Goal: Task Accomplishment & Management: Complete application form

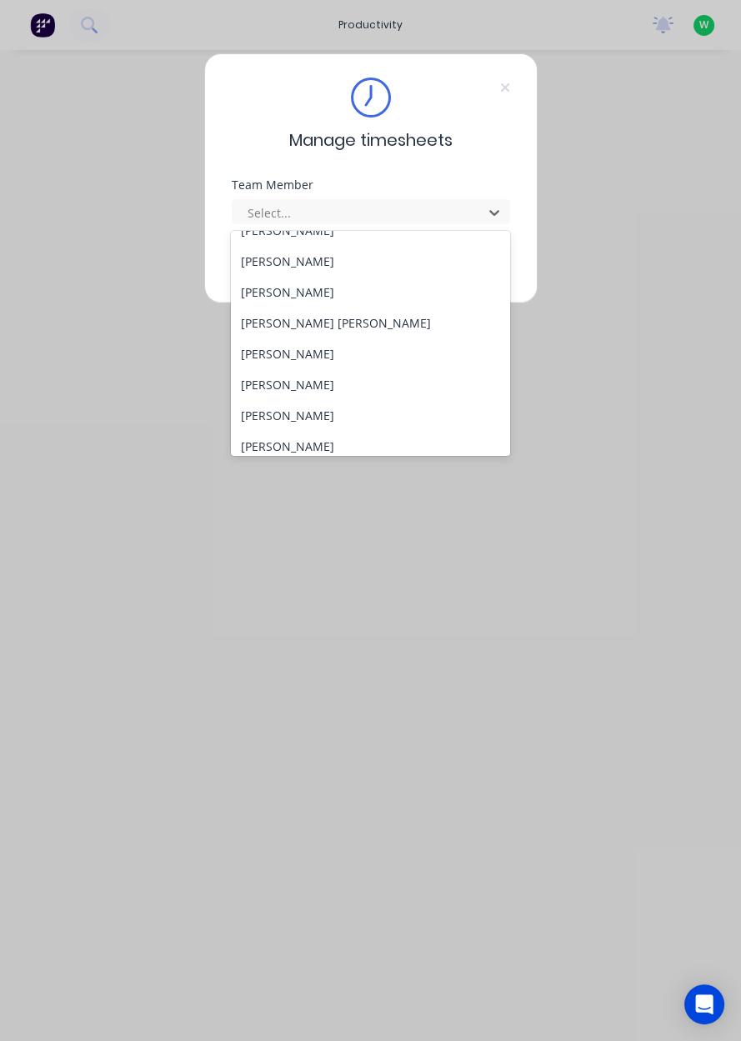
scroll to position [210, 0]
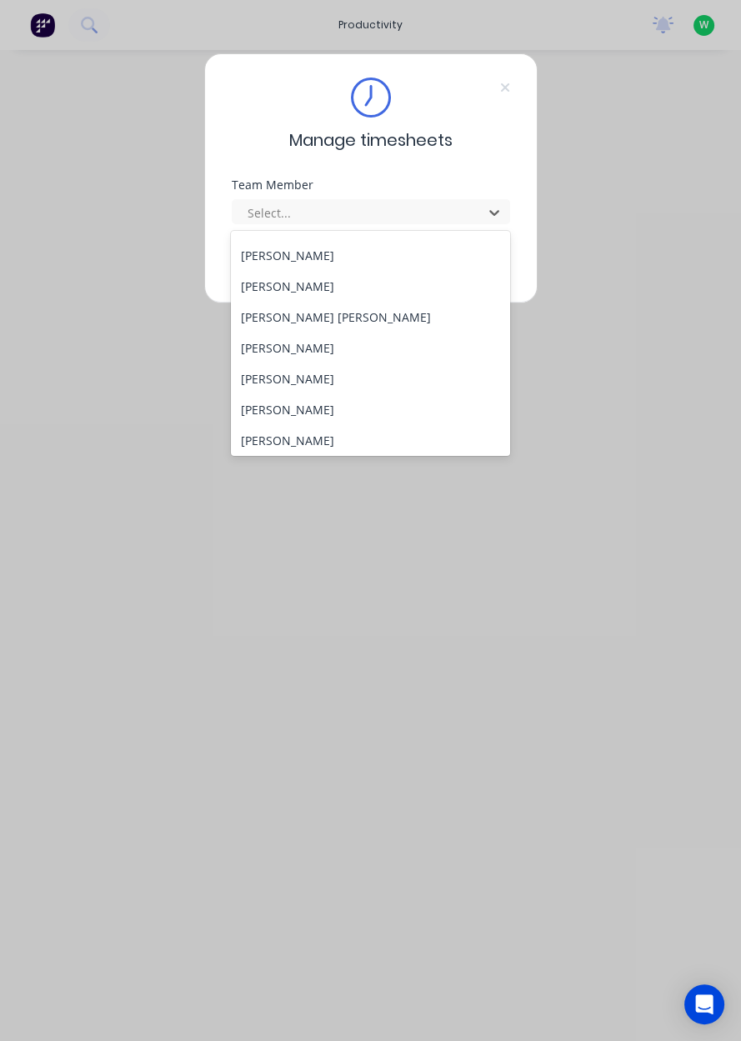
click at [341, 387] on div "[PERSON_NAME]" at bounding box center [370, 378] width 279 height 31
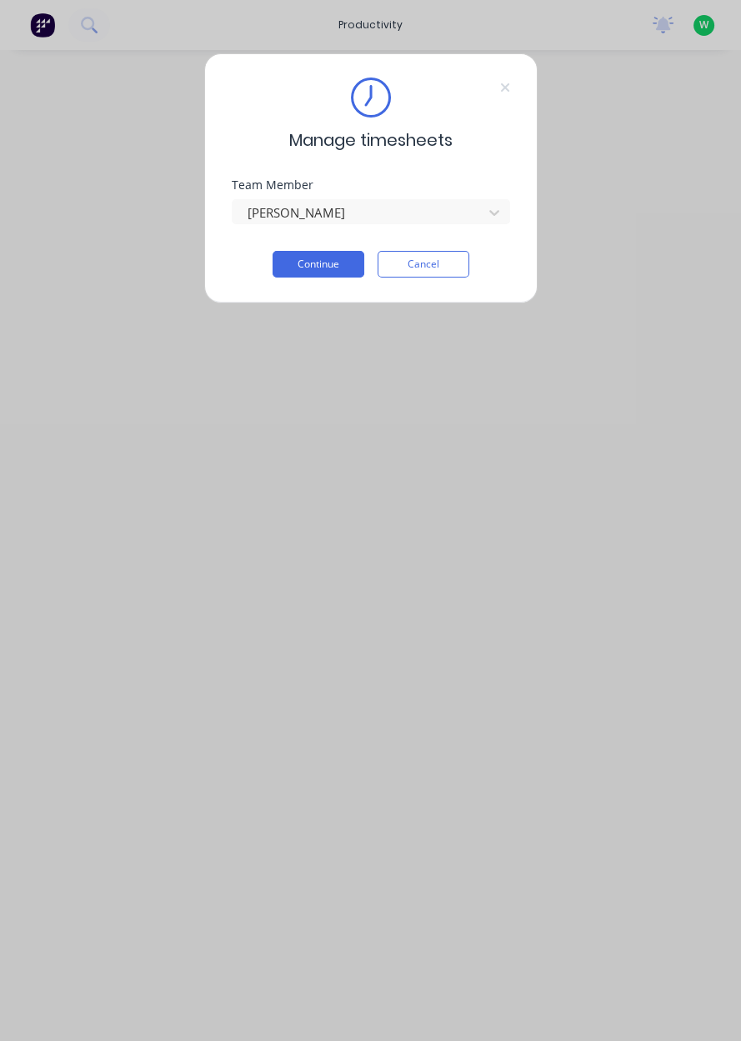
click at [322, 259] on button "Continue" at bounding box center [319, 264] width 92 height 27
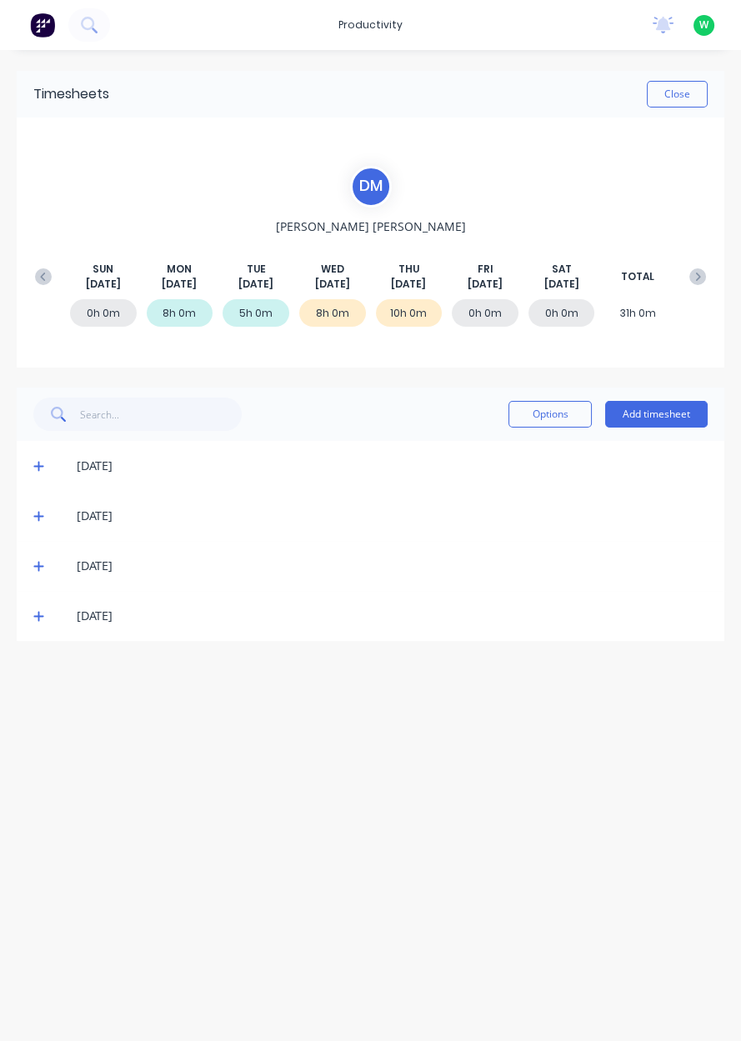
click at [671, 417] on button "Add timesheet" at bounding box center [656, 414] width 103 height 27
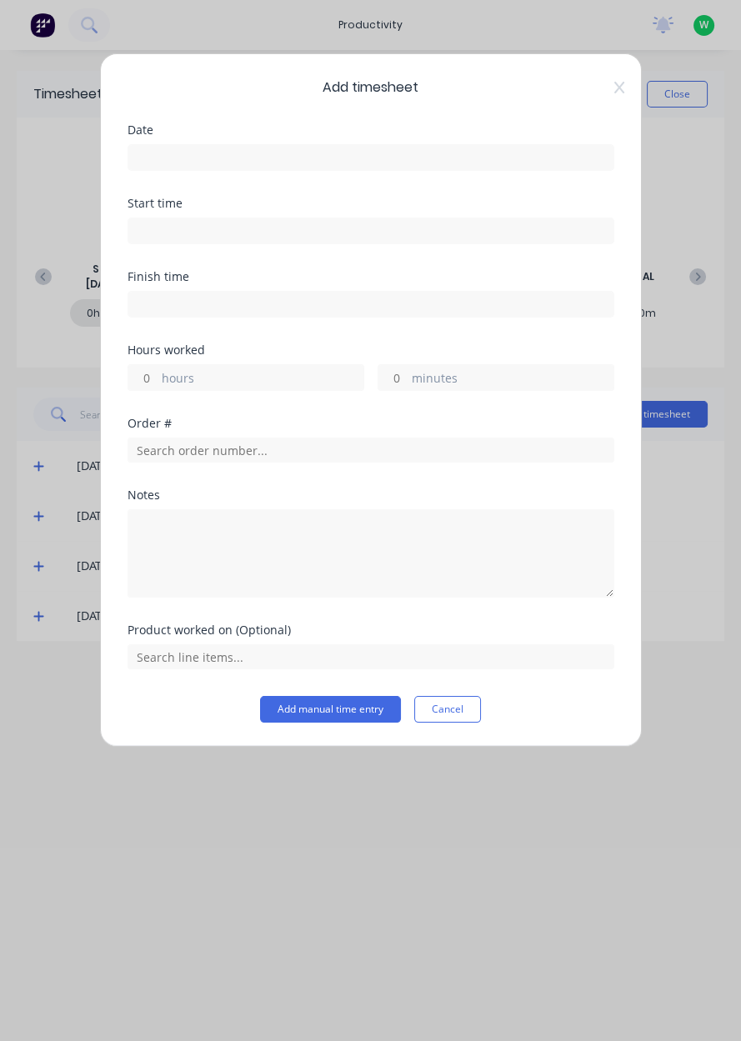
click at [259, 150] on input at bounding box center [370, 157] width 485 height 25
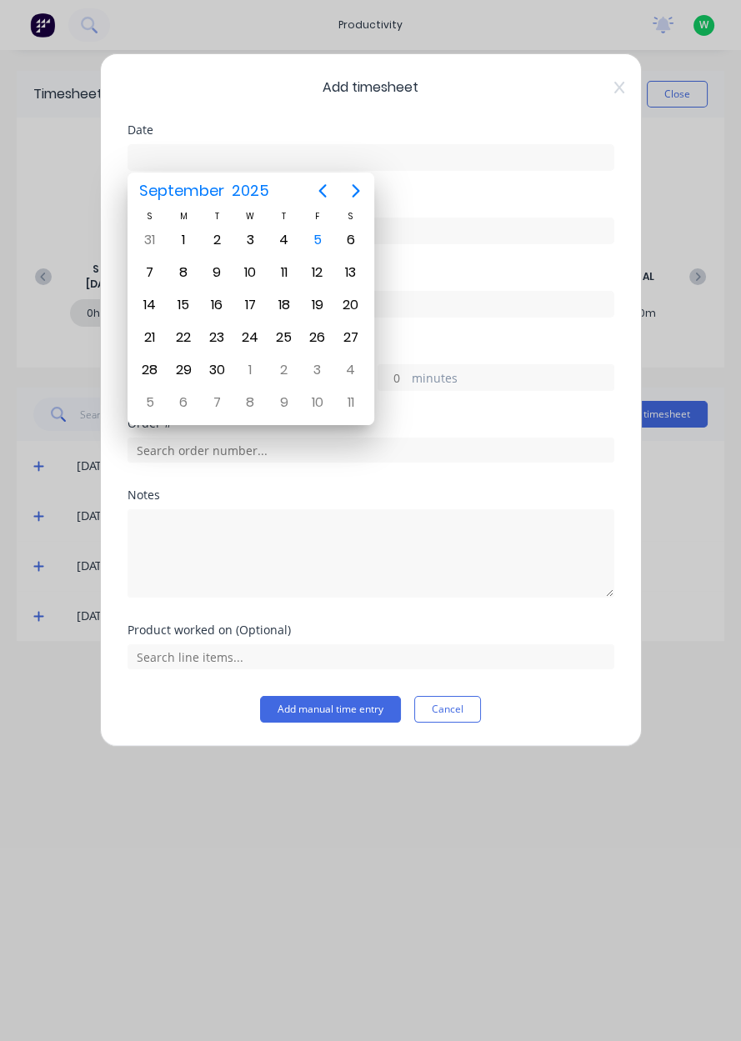
click at [320, 243] on div "5" at bounding box center [317, 240] width 25 height 25
type input "[DATE]"
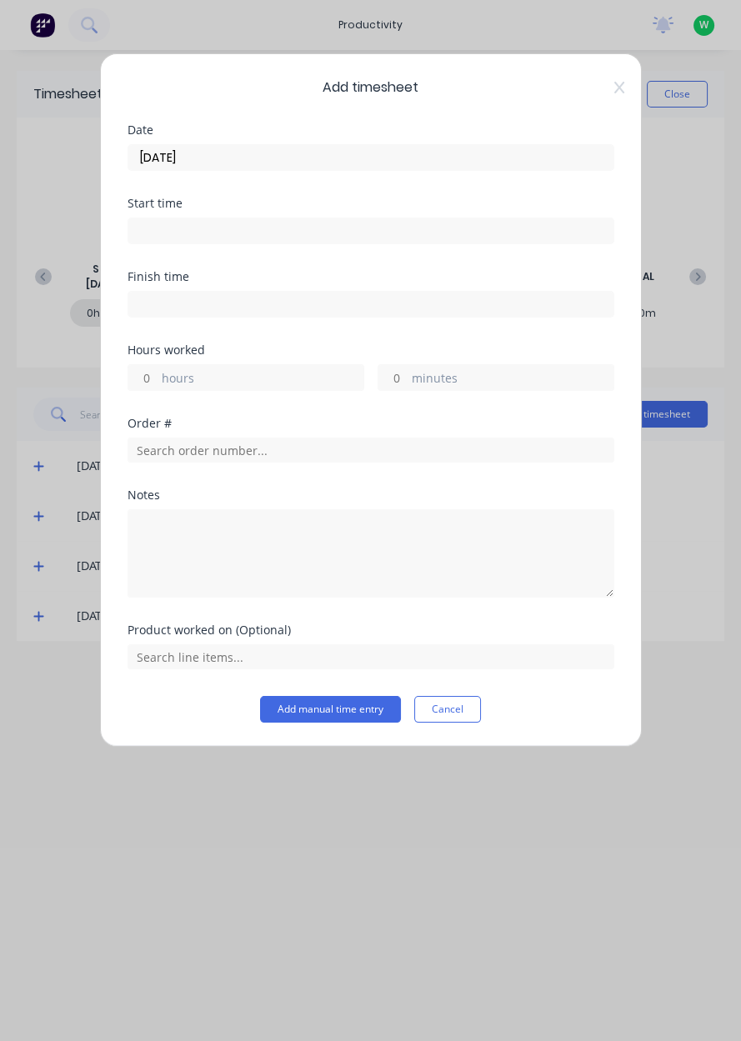
click at [259, 233] on input at bounding box center [370, 230] width 485 height 25
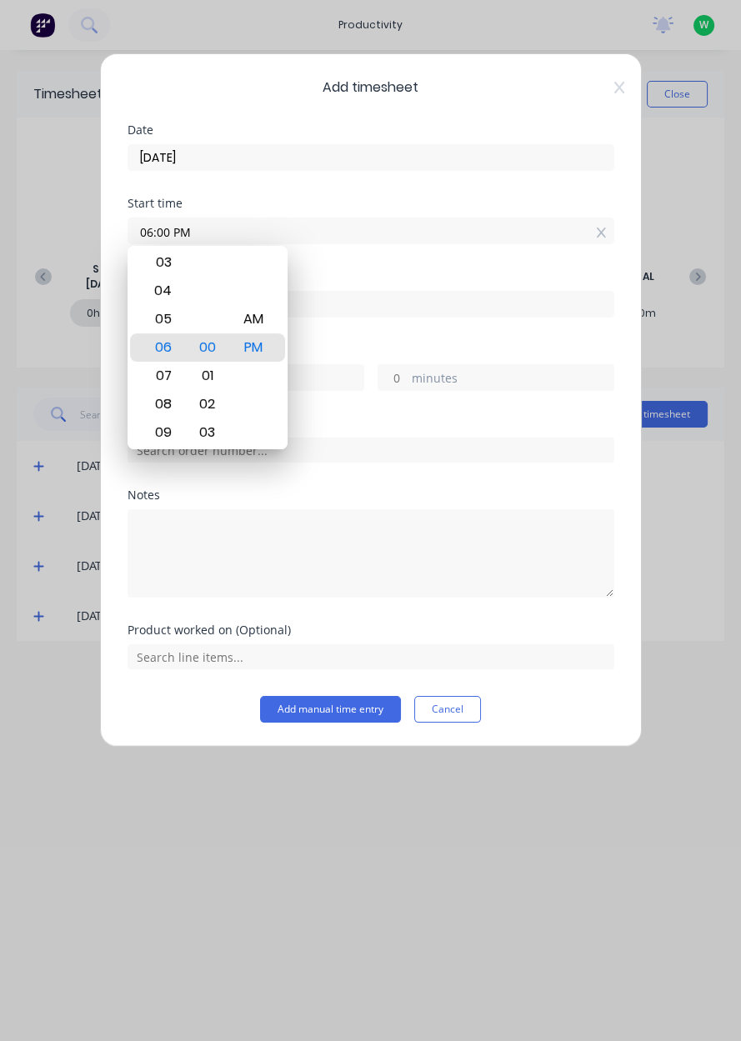
click at [266, 318] on div "AM" at bounding box center [253, 319] width 41 height 28
type input "06:00 AM"
click at [198, 356] on div "00" at bounding box center [207, 347] width 41 height 28
click at [508, 571] on textarea at bounding box center [371, 553] width 487 height 88
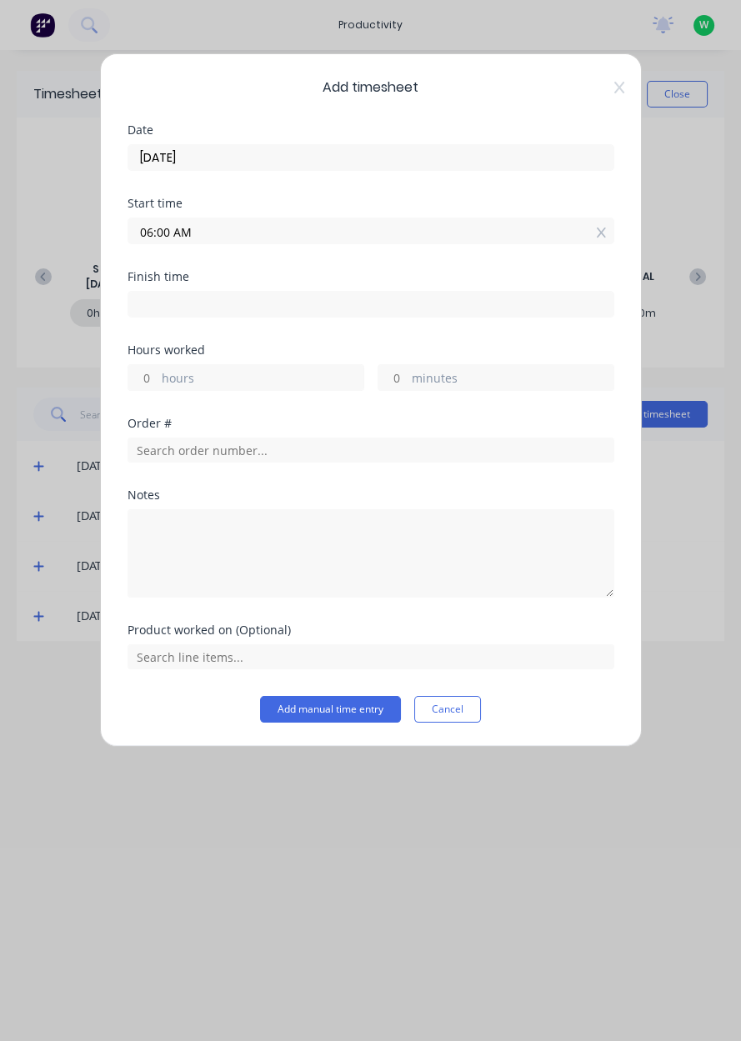
click at [223, 303] on input at bounding box center [370, 304] width 485 height 25
type input "01:25 PM"
type input "7"
type input "25"
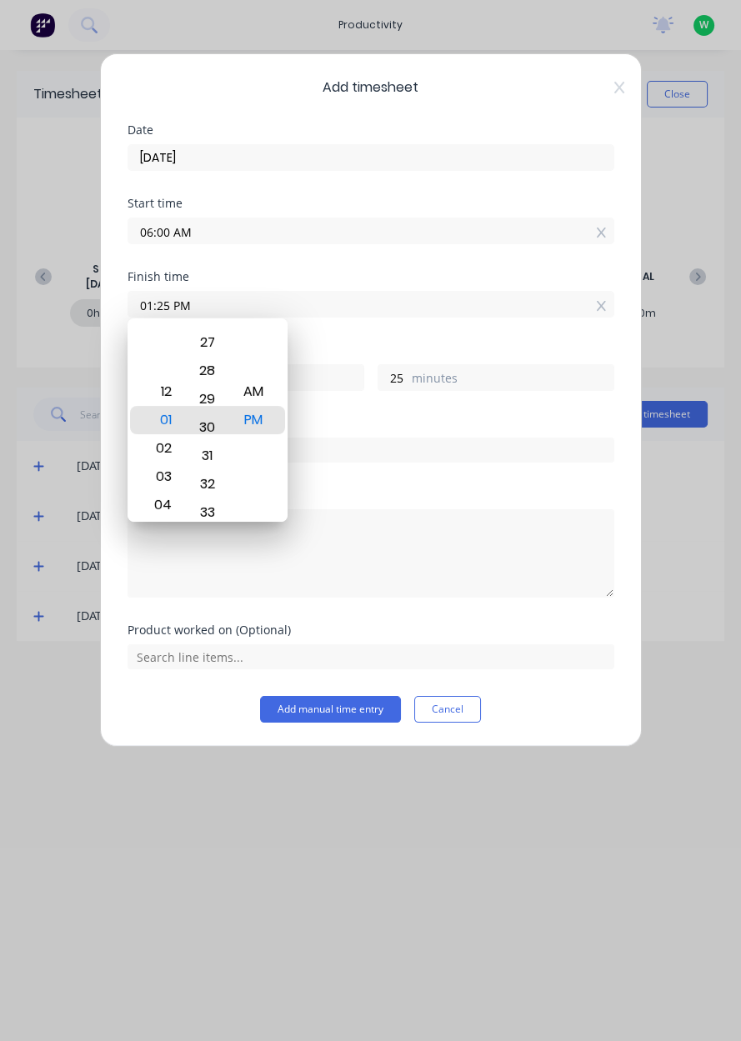
type input "01:30 PM"
click at [328, 540] on textarea at bounding box center [371, 553] width 487 height 88
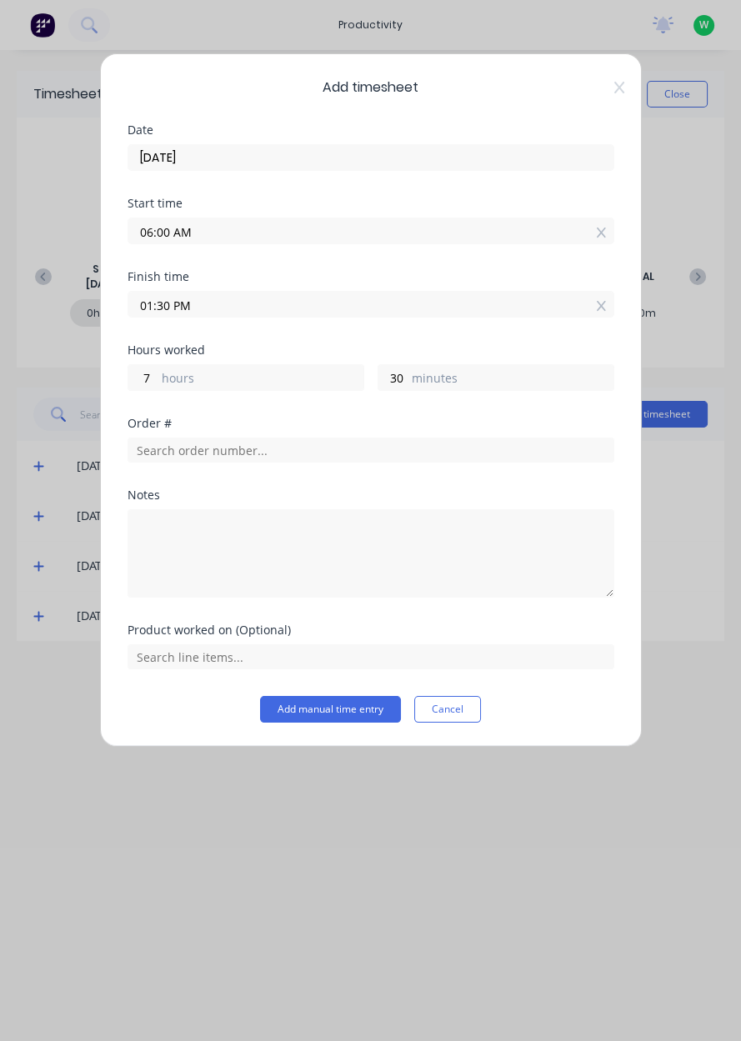
click at [466, 382] on label "minutes" at bounding box center [513, 379] width 202 height 21
click at [408, 382] on input "30" at bounding box center [392, 377] width 29 height 25
type input "3"
click at [212, 452] on input "text" at bounding box center [371, 450] width 487 height 25
type input "01:00 PM"
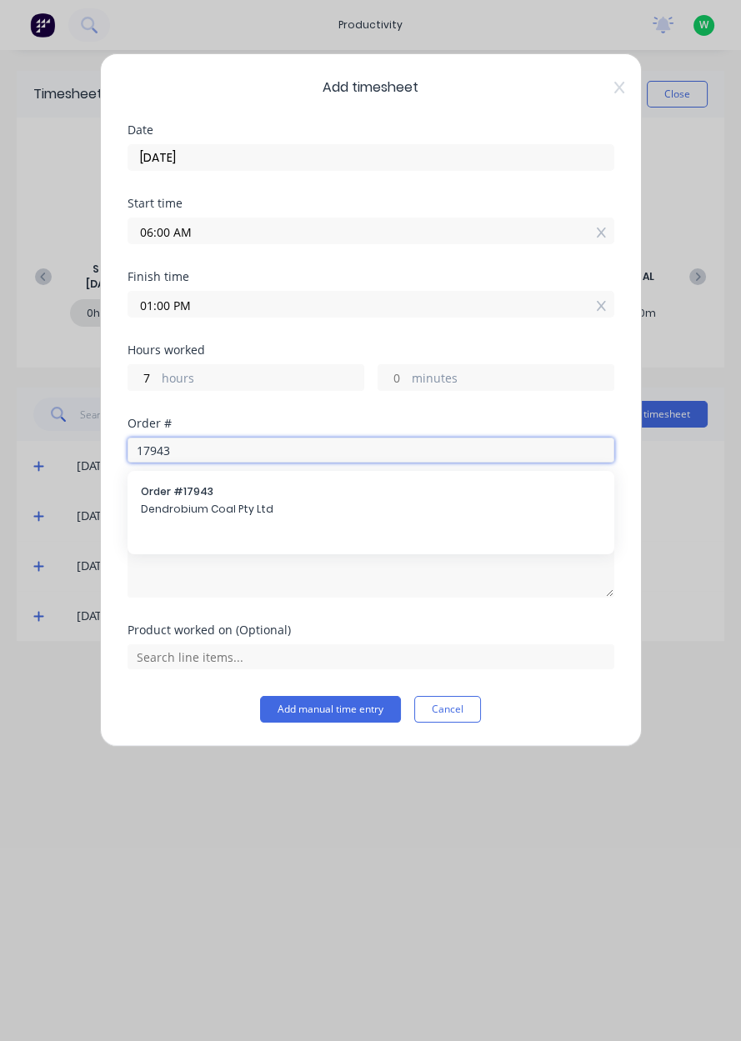
type input "17943"
click at [179, 508] on span "Dendrobium Coal Pty Ltd" at bounding box center [371, 509] width 460 height 15
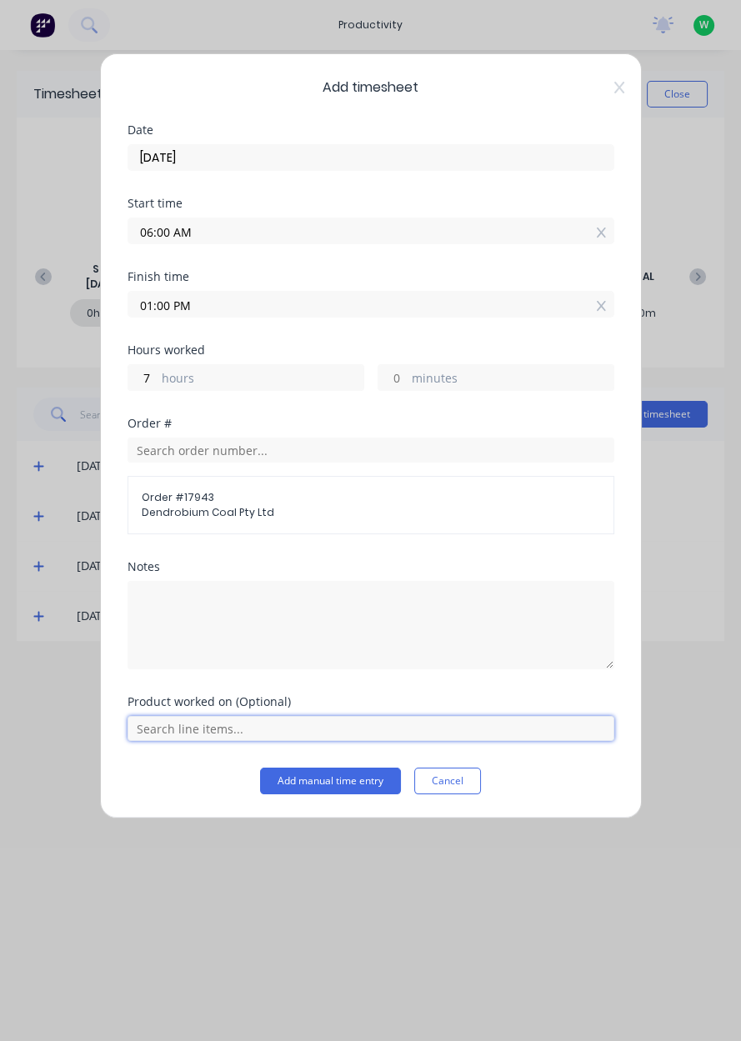
click at [180, 732] on input "text" at bounding box center [371, 728] width 487 height 25
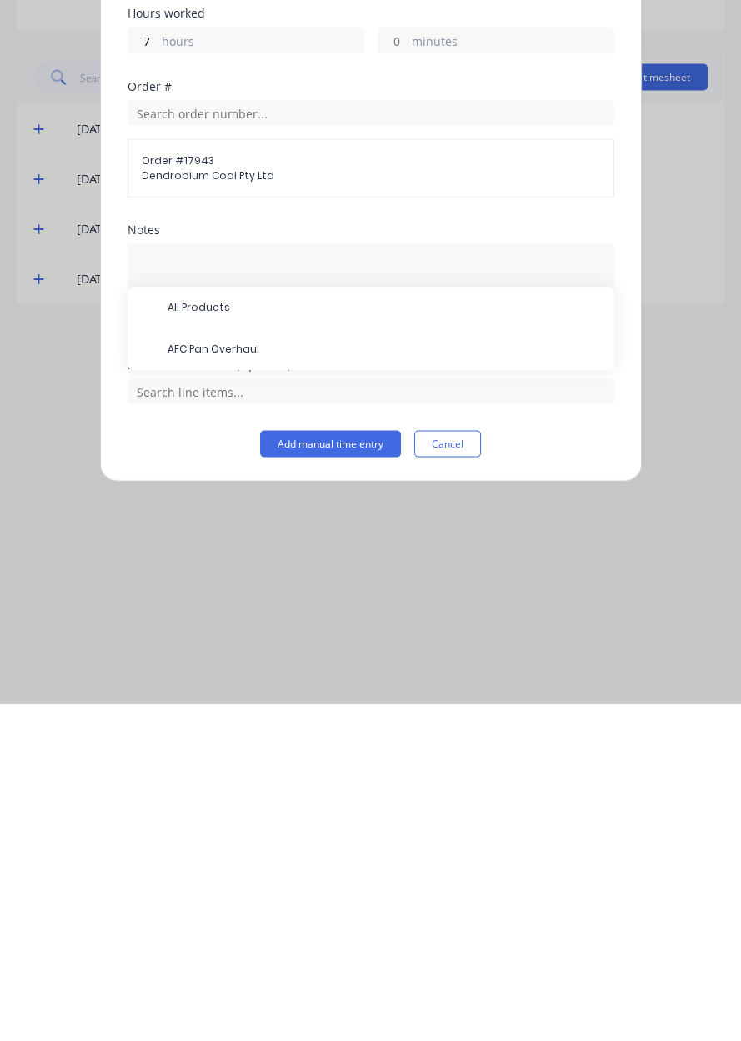
click at [193, 685] on span "AFC Pan Overhaul" at bounding box center [384, 686] width 433 height 15
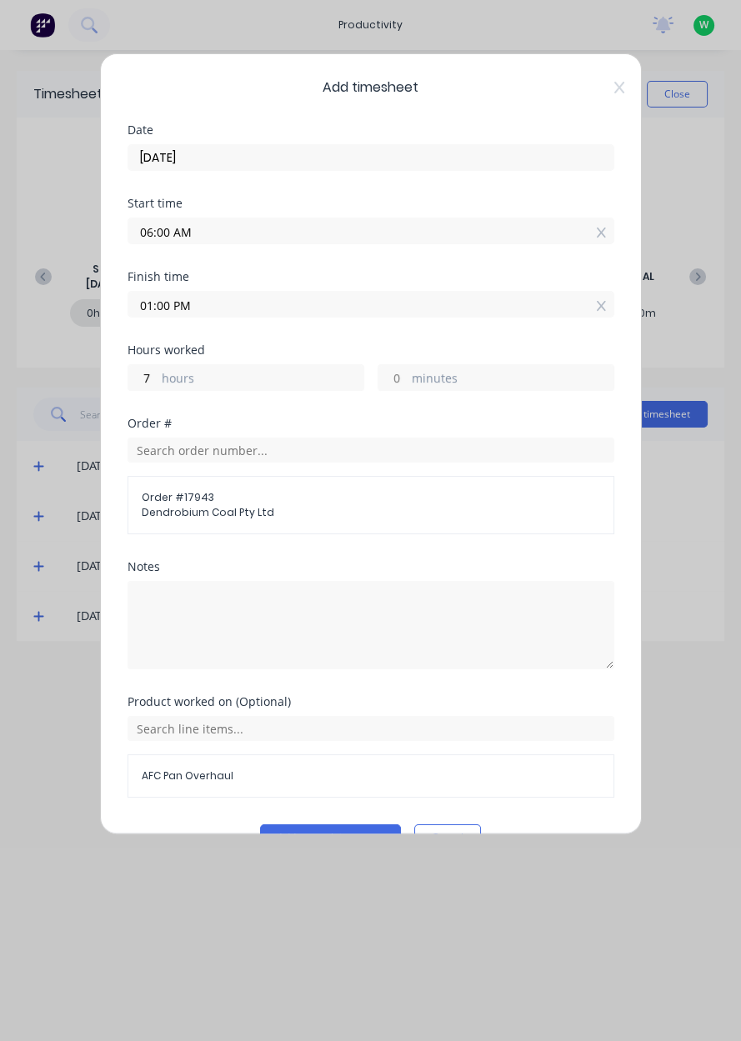
click at [309, 831] on button "Add manual time entry" at bounding box center [330, 837] width 141 height 27
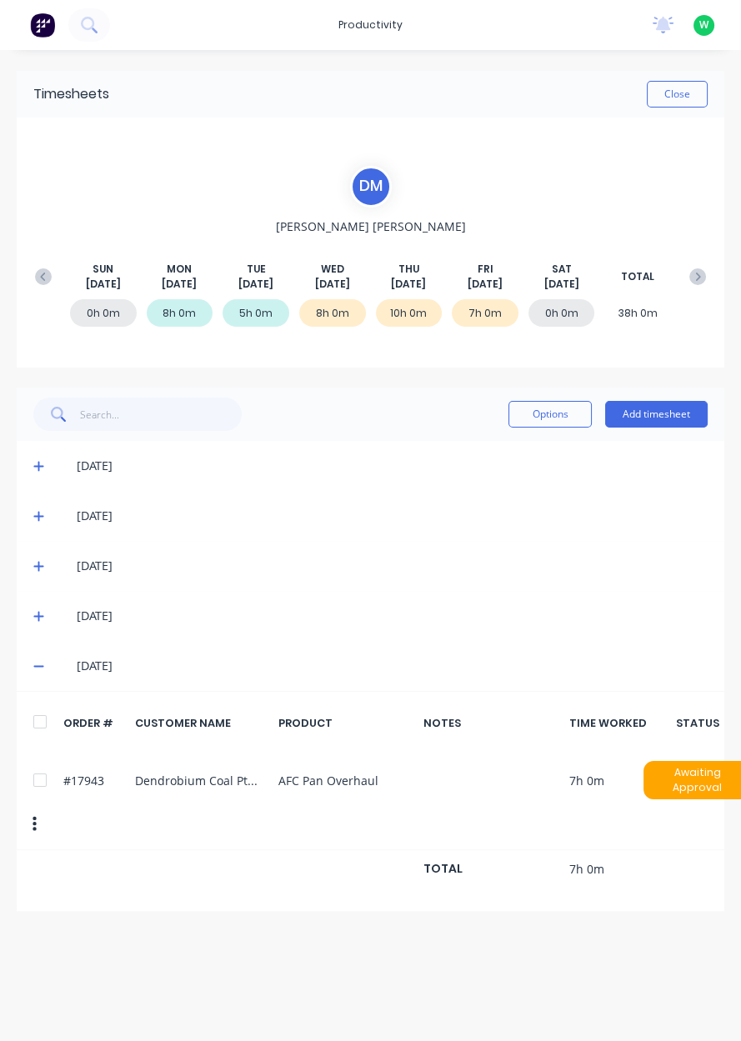
click at [648, 90] on button "Close" at bounding box center [677, 94] width 61 height 27
